Goal: Check status: Check status

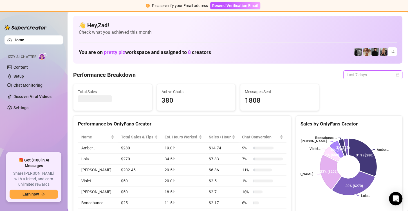
click at [346, 74] on span "Last 7 days" at bounding box center [372, 75] width 52 height 8
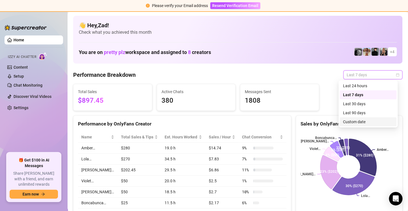
click at [345, 121] on div "Custom date" at bounding box center [368, 122] width 50 height 6
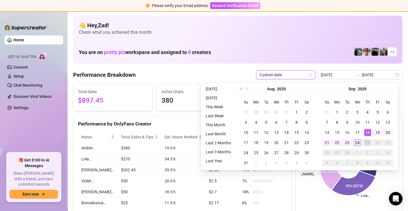
type input "[DATE]"
click at [359, 144] on div "24" at bounding box center [357, 142] width 7 height 7
click at [358, 144] on div "24" at bounding box center [357, 142] width 7 height 7
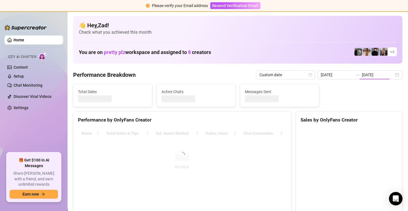
type input "[DATE]"
